Goal: Find specific page/section: Find specific page/section

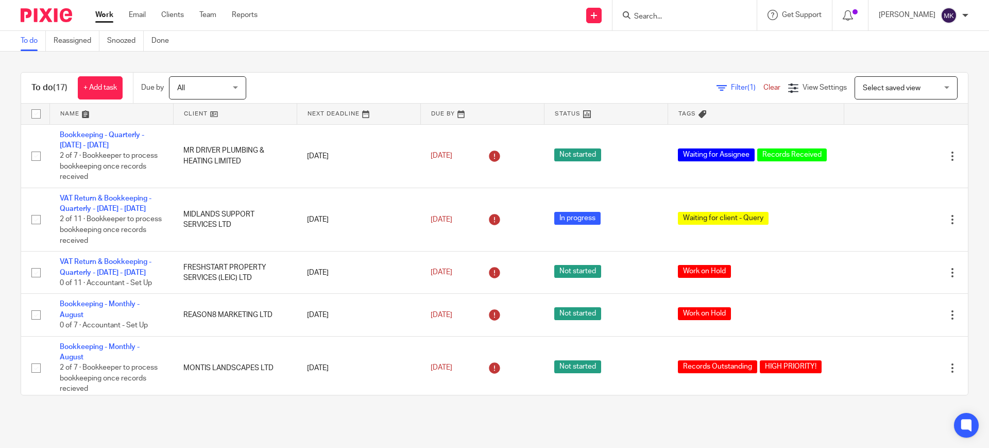
scroll to position [840, 0]
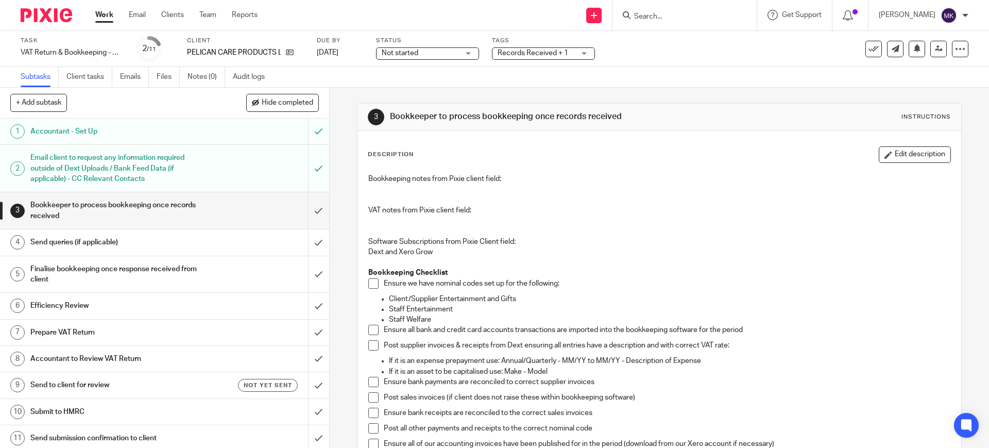
click at [683, 14] on input "Search" at bounding box center [679, 16] width 93 height 9
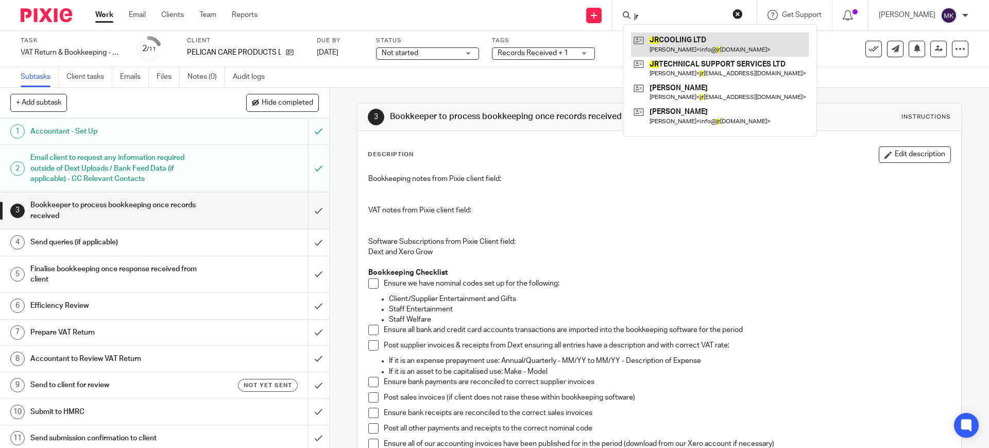
type input "jr"
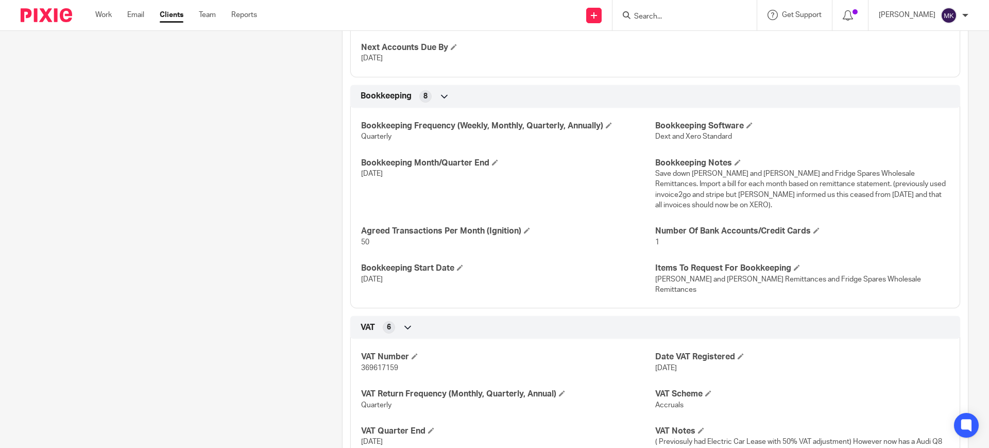
scroll to position [644, 0]
